Goal: Transaction & Acquisition: Purchase product/service

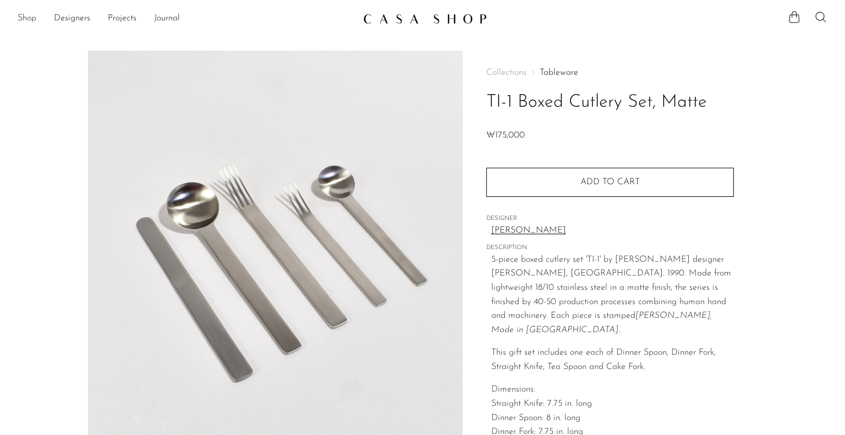
click at [25, 19] on link "Shop" at bounding box center [27, 19] width 19 height 14
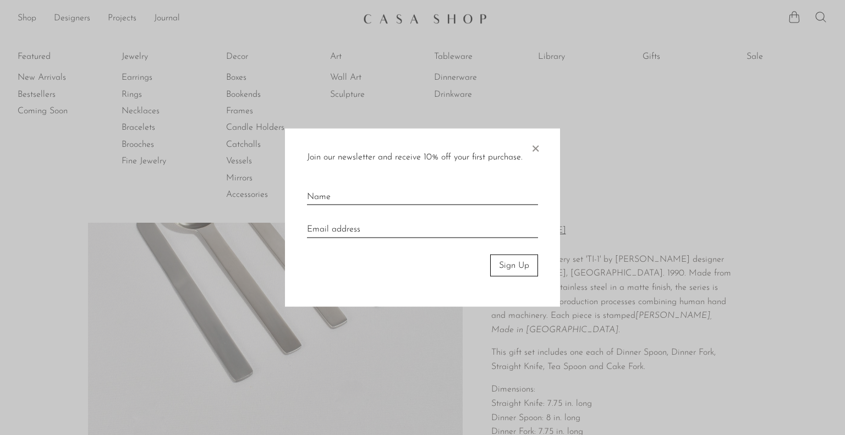
click at [536, 149] on span "×" at bounding box center [535, 145] width 11 height 35
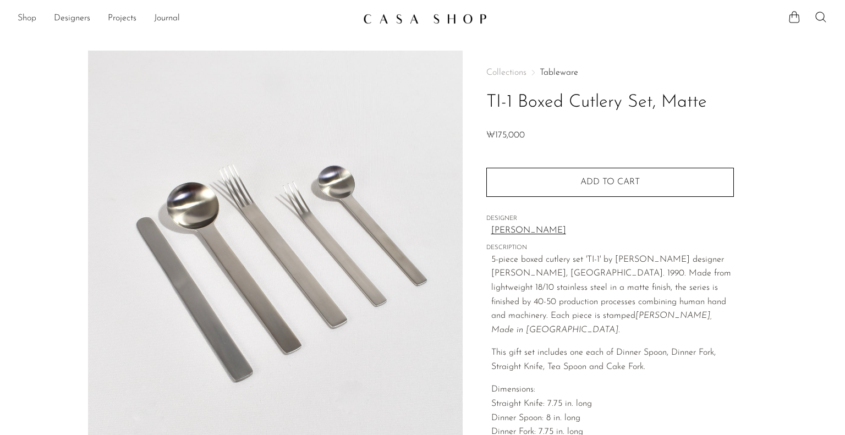
click at [22, 18] on link "Shop" at bounding box center [27, 19] width 19 height 14
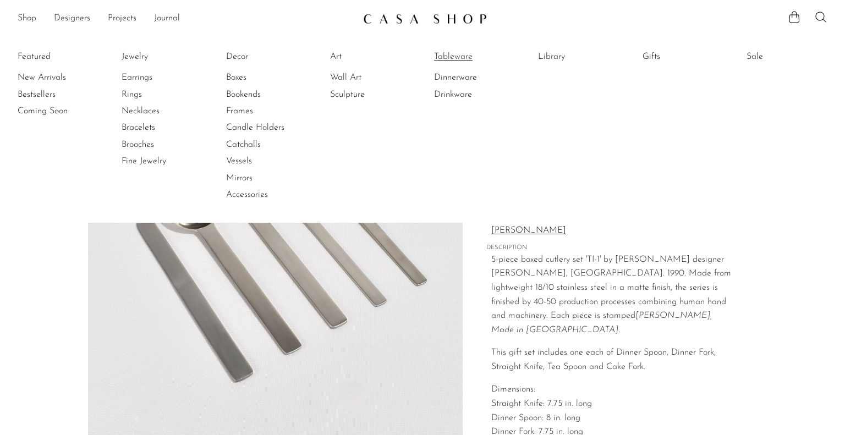
click at [447, 55] on link "Tableware" at bounding box center [475, 57] width 82 height 12
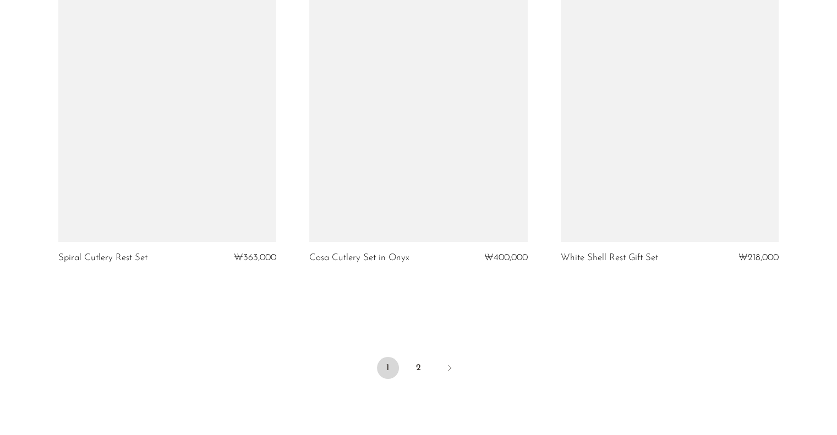
scroll to position [4070, 0]
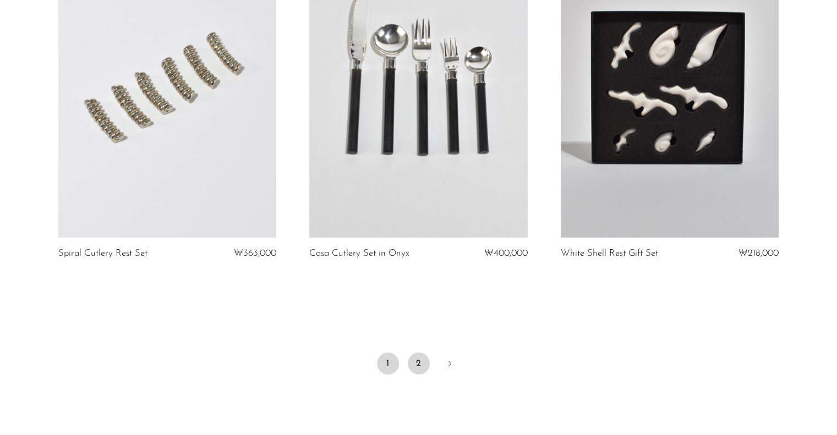
click at [411, 368] on link "2" at bounding box center [419, 364] width 22 height 22
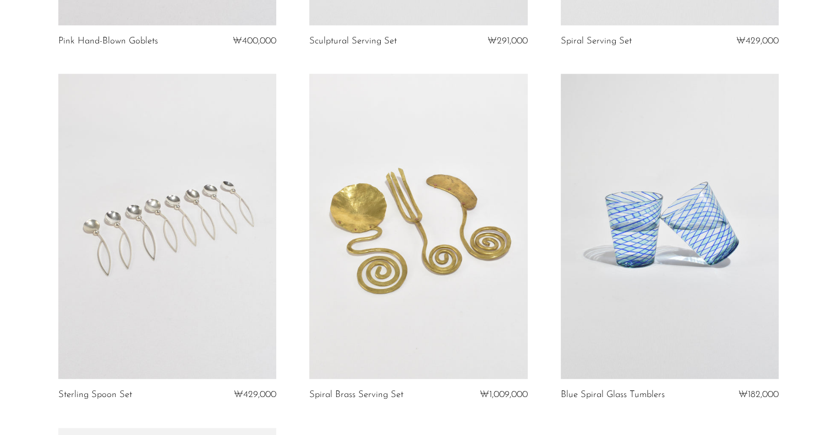
scroll to position [1210, 0]
